Goal: Task Accomplishment & Management: Manage account settings

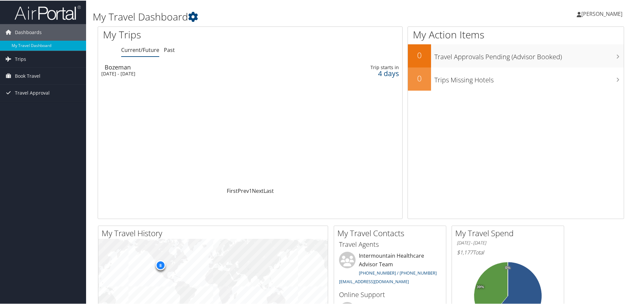
click at [276, 73] on div "Fri 10 Oct 2025 - Sun 12 Oct 2025" at bounding box center [194, 73] width 187 height 6
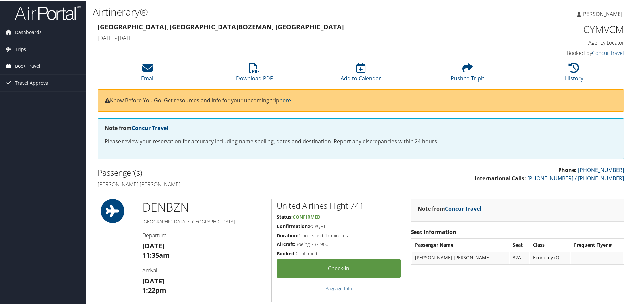
click at [26, 72] on span "Book Travel" at bounding box center [28, 65] width 26 height 17
click at [36, 97] on link "Book/Manage Online Trips" at bounding box center [43, 99] width 86 height 10
